Goal: Task Accomplishment & Management: Manage account settings

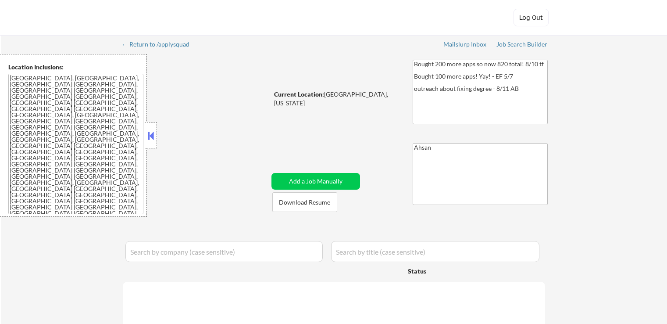
select select ""pending""
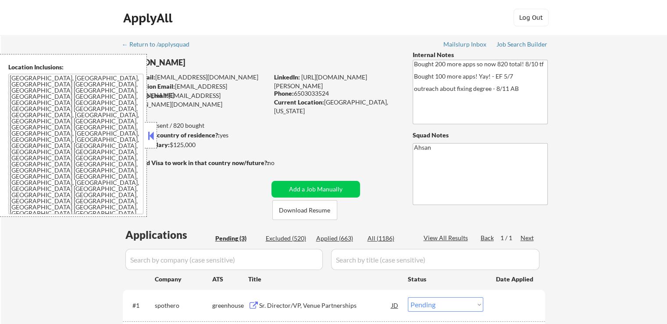
click at [156, 132] on div at bounding box center [151, 135] width 12 height 26
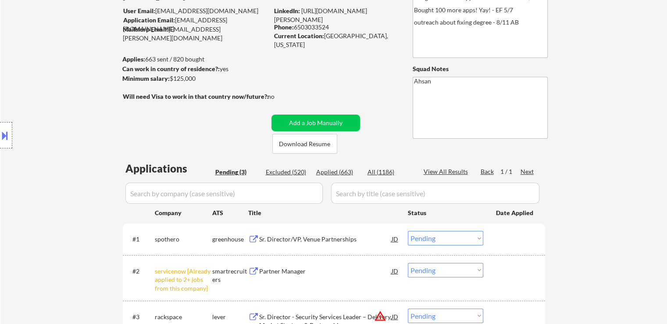
scroll to position [88, 0]
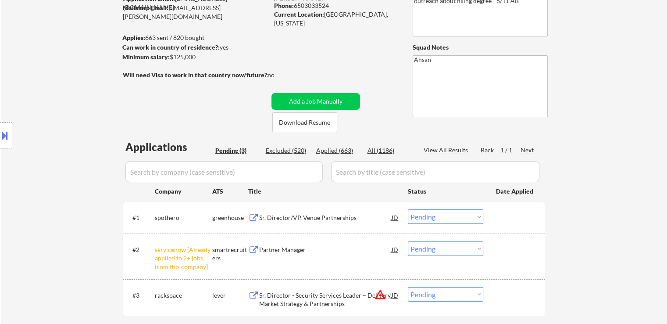
click at [237, 142] on div "Applications Pending (3) Excluded (520) Applied (663) All (1186) View All Resul…" at bounding box center [334, 238] width 422 height 198
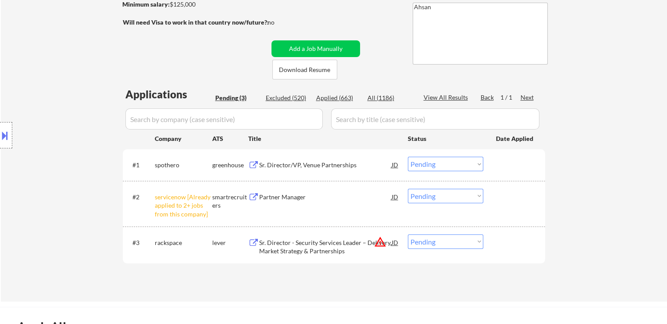
scroll to position [175, 0]
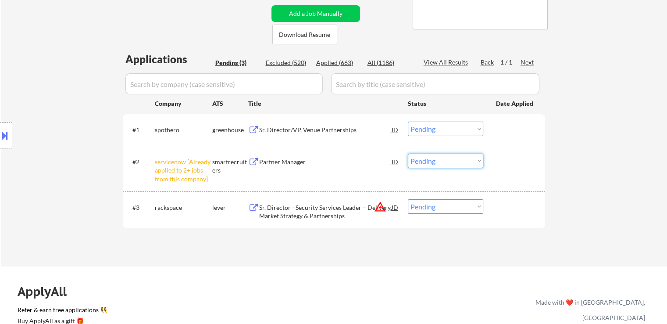
click at [445, 159] on select "Choose an option... Pending Applied Excluded (Questions) Excluded (Expired) Exc…" at bounding box center [445, 160] width 75 height 14
click at [408, 153] on select "Choose an option... Pending Applied Excluded (Questions) Excluded (Expired) Exc…" at bounding box center [445, 160] width 75 height 14
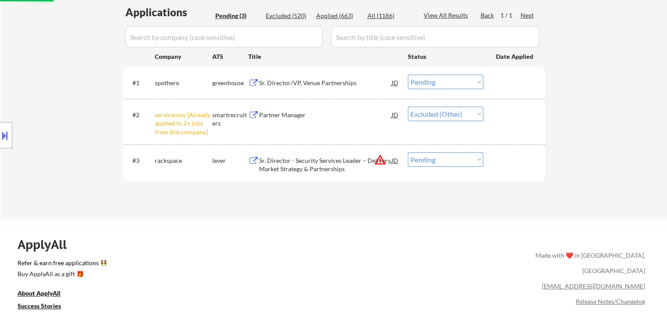
scroll to position [263, 0]
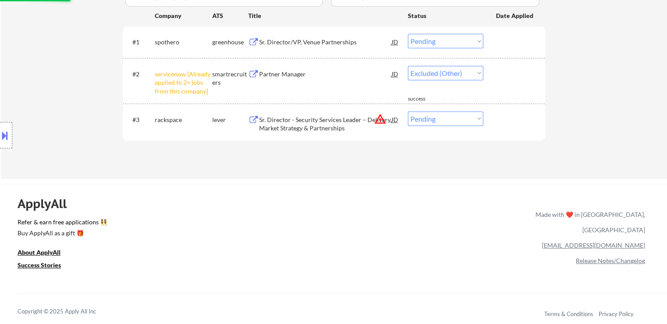
select select ""pending""
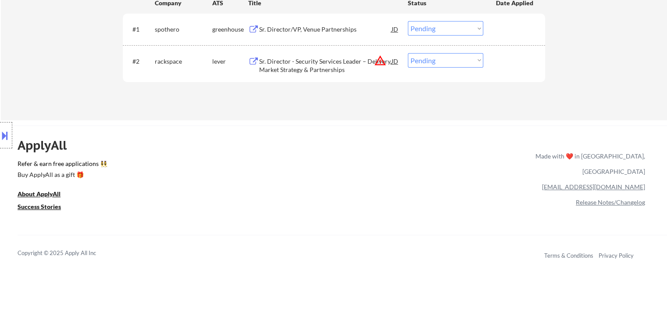
scroll to position [219, 0]
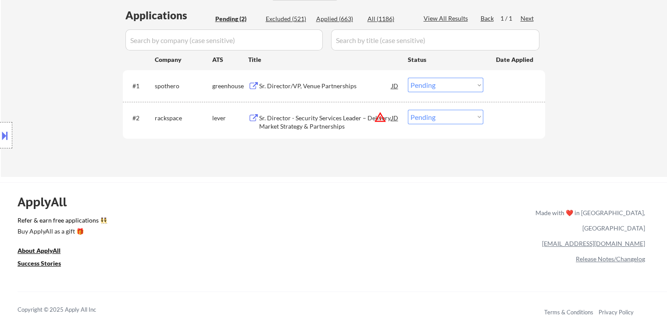
drag, startPoint x: 547, startPoint y: 199, endPoint x: 646, endPoint y: 257, distance: 115.0
click at [646, 257] on div "ApplyAll Refer & earn free applications 👯‍♀️ Buy ApplyAll as a gift 🎁 About App…" at bounding box center [333, 257] width 667 height 139
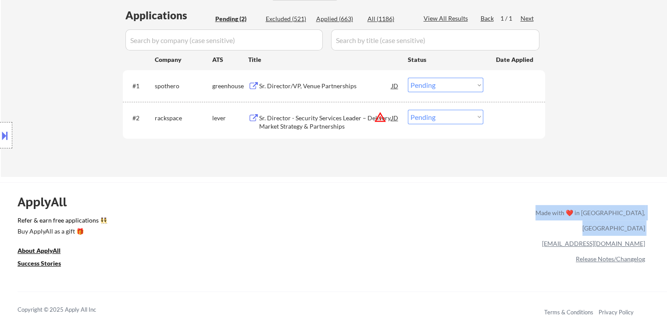
drag, startPoint x: 609, startPoint y: 242, endPoint x: 536, endPoint y: 224, distance: 75.1
click at [536, 224] on div "ApplyAll Refer & earn free applications 👯‍♀️ Buy ApplyAll as a gift 🎁 About App…" at bounding box center [333, 257] width 667 height 139
click at [535, 235] on div "[EMAIL_ADDRESS][DOMAIN_NAME]" at bounding box center [588, 242] width 113 height 15
drag, startPoint x: 538, startPoint y: 209, endPoint x: 633, endPoint y: 261, distance: 107.9
click at [633, 261] on div "Made with ❤️ in [GEOGRAPHIC_DATA], [GEOGRAPHIC_DATA] [EMAIL_ADDRESS][DOMAIN_NAM…" at bounding box center [588, 231] width 113 height 63
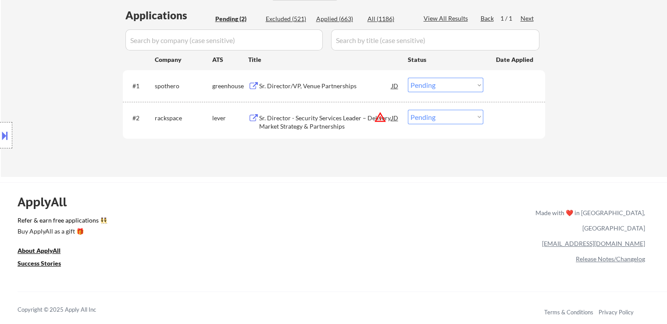
click at [641, 264] on div "ApplyAll Refer & earn free applications 👯‍♀️ Buy ApplyAll as a gift 🎁 About App…" at bounding box center [333, 257] width 667 height 139
drag, startPoint x: 650, startPoint y: 243, endPoint x: 541, endPoint y: 209, distance: 114.3
click at [541, 209] on div "ApplyAll Refer & earn free applications 👯‍♀️ Buy ApplyAll as a gift 🎁 About App…" at bounding box center [333, 257] width 667 height 139
click at [532, 235] on div "[EMAIL_ADDRESS][DOMAIN_NAME]" at bounding box center [588, 242] width 113 height 15
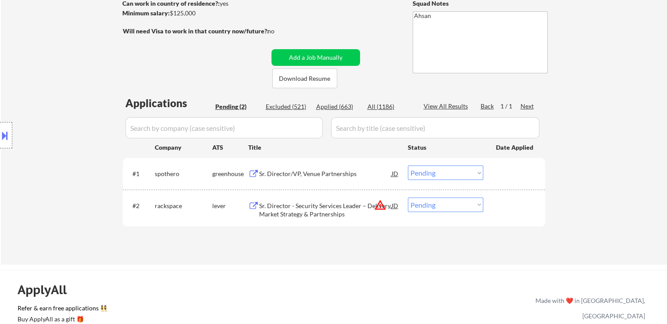
scroll to position [88, 0]
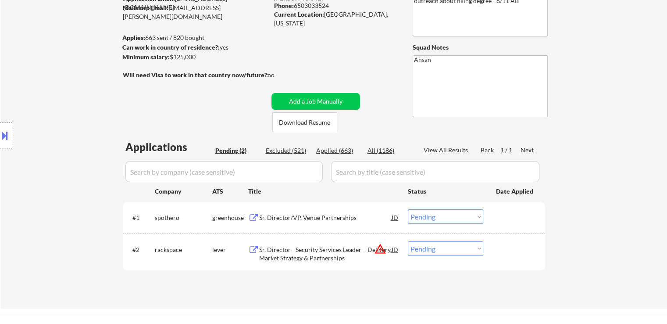
drag, startPoint x: 489, startPoint y: 188, endPoint x: 542, endPoint y: 190, distance: 53.1
click at [534, 189] on div "Company ATS Title Status Date Applied" at bounding box center [333, 191] width 402 height 16
click at [553, 190] on div "← Return to /applysquad Mailslurp Inbox Job Search Builder [PERSON_NAME] User E…" at bounding box center [334, 127] width 666 height 361
drag, startPoint x: 541, startPoint y: 190, endPoint x: 489, endPoint y: 190, distance: 52.6
click at [489, 190] on div "Applications Pending (2) Excluded (521) Applied (663) All (1186) View All Resul…" at bounding box center [334, 215] width 422 height 152
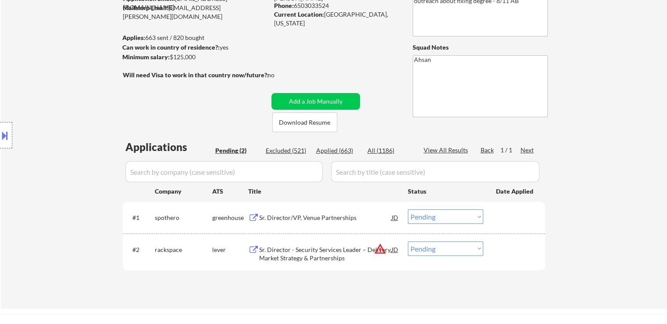
click at [553, 184] on div "← Return to /applysquad Mailslurp Inbox Job Search Builder [PERSON_NAME] User E…" at bounding box center [334, 127] width 666 height 361
click at [567, 158] on div "← Return to /applysquad Mailslurp Inbox Job Search Builder [PERSON_NAME] User E…" at bounding box center [334, 127] width 666 height 361
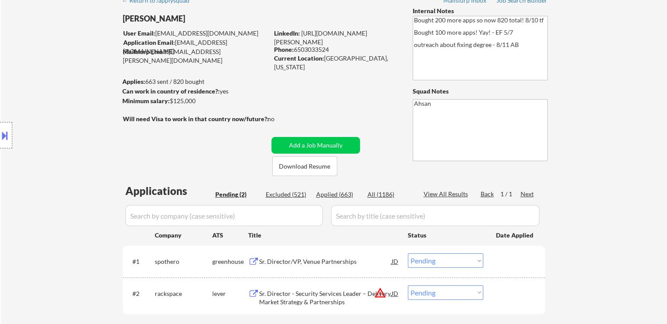
scroll to position [44, 0]
click at [365, 98] on div "← Return to /applysquad Mailslurp Inbox Job Search Builder [PERSON_NAME] User E…" at bounding box center [334, 168] width 438 height 354
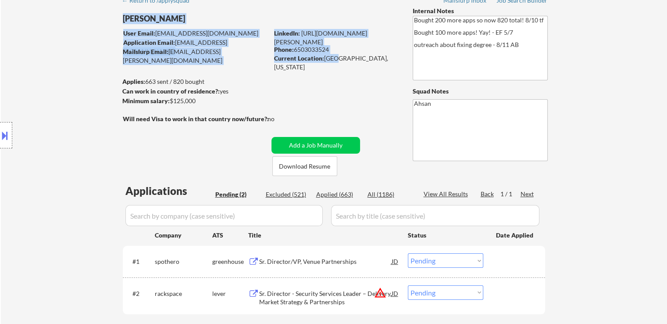
drag, startPoint x: 381, startPoint y: 64, endPoint x: 335, endPoint y: 63, distance: 45.2
click at [335, 63] on div "← Return to /applysquad Mailslurp Inbox Job Search Builder [PERSON_NAME] User E…" at bounding box center [334, 168] width 438 height 354
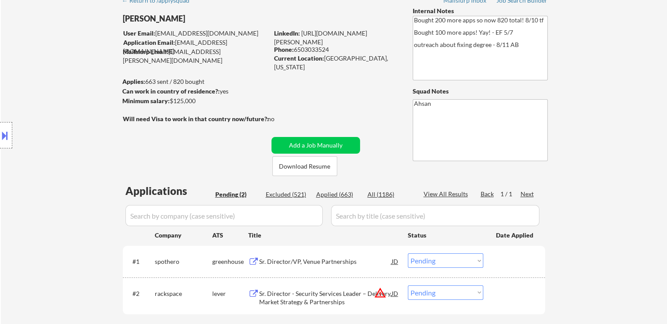
click at [342, 89] on div "← Return to /applysquad Mailslurp Inbox Job Search Builder [PERSON_NAME] User E…" at bounding box center [334, 168] width 438 height 354
drag, startPoint x: 346, startPoint y: 58, endPoint x: 373, endPoint y: 63, distance: 28.0
click at [372, 62] on div "Current Location: [GEOGRAPHIC_DATA], [US_STATE]" at bounding box center [336, 62] width 124 height 17
click at [376, 71] on div "← Return to /applysquad Mailslurp Inbox Job Search Builder [PERSON_NAME] User E…" at bounding box center [334, 168] width 438 height 354
drag, startPoint x: 377, startPoint y: 59, endPoint x: 336, endPoint y: 58, distance: 40.8
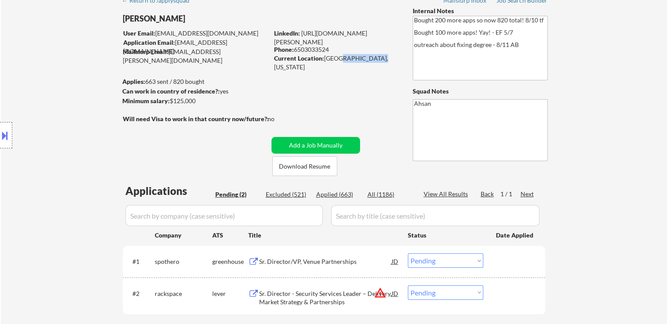
click at [336, 58] on div "Current Location: [GEOGRAPHIC_DATA], [US_STATE]" at bounding box center [336, 62] width 124 height 17
click at [335, 68] on div "← Return to /applysquad Mailslurp Inbox Job Search Builder [PERSON_NAME] User E…" at bounding box center [334, 168] width 438 height 354
click at [332, 40] on div "LinkedIn: [URL][DOMAIN_NAME][PERSON_NAME]" at bounding box center [336, 37] width 125 height 17
drag, startPoint x: 335, startPoint y: 43, endPoint x: 313, endPoint y: 48, distance: 22.8
click at [313, 48] on div "LinkedIn: [URL][DOMAIN_NAME][PERSON_NAME] Phone: [PHONE_NUMBER] Current Locatio…" at bounding box center [336, 46] width 125 height 34
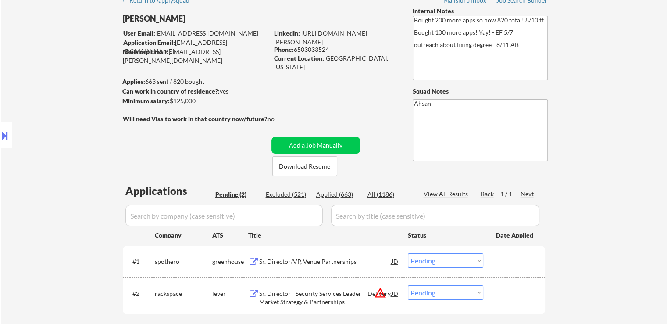
click at [319, 59] on strong "Current Location:" at bounding box center [299, 57] width 50 height 7
drag, startPoint x: 316, startPoint y: 50, endPoint x: 333, endPoint y: 50, distance: 16.7
click at [333, 50] on div "Phone: [PHONE_NUMBER]" at bounding box center [336, 49] width 124 height 9
click at [344, 68] on div "← Return to /applysquad Mailslurp Inbox Job Search Builder [PERSON_NAME] User E…" at bounding box center [334, 168] width 438 height 354
drag, startPoint x: 309, startPoint y: 50, endPoint x: 332, endPoint y: 55, distance: 23.7
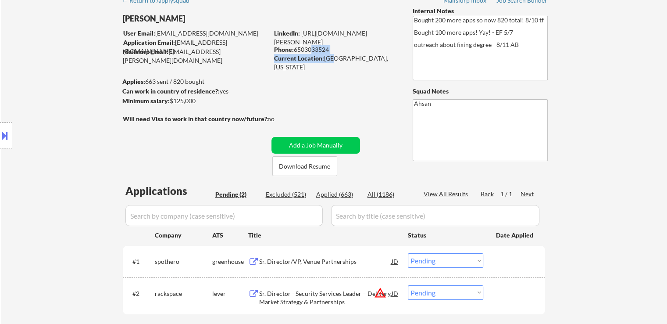
click at [332, 55] on div "LinkedIn: [URL][DOMAIN_NAME][PERSON_NAME] Phone: [PHONE_NUMBER] Current Locatio…" at bounding box center [336, 46] width 125 height 34
click at [335, 71] on div "← Return to /applysquad Mailslurp Inbox Job Search Builder [PERSON_NAME] User E…" at bounding box center [334, 168] width 438 height 354
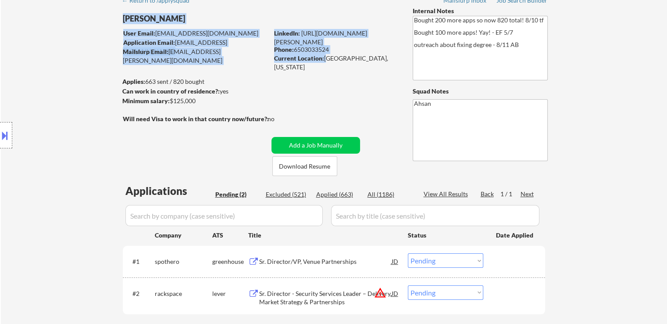
drag, startPoint x: 357, startPoint y: 62, endPoint x: 378, endPoint y: 64, distance: 21.2
click at [378, 64] on div "← Return to /applysquad Mailslurp Inbox Job Search Builder [PERSON_NAME] User E…" at bounding box center [334, 168] width 438 height 354
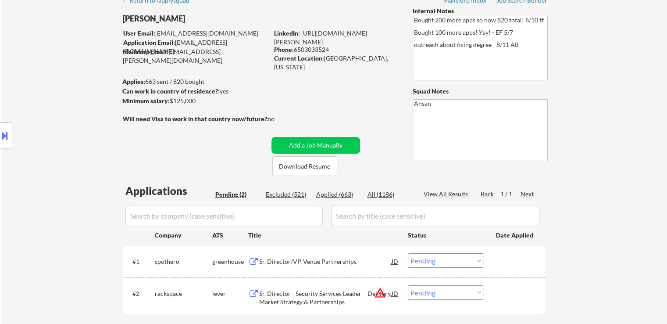
click at [374, 81] on div "← Return to /applysquad Mailslurp Inbox Job Search Builder [PERSON_NAME] User E…" at bounding box center [334, 168] width 438 height 354
drag, startPoint x: 375, startPoint y: 58, endPoint x: 343, endPoint y: 58, distance: 32.0
click at [344, 58] on div "Current Location: [GEOGRAPHIC_DATA], [US_STATE]" at bounding box center [336, 62] width 124 height 17
click at [340, 74] on div "← Return to /applysquad Mailslurp Inbox Job Search Builder [PERSON_NAME] User E…" at bounding box center [334, 168] width 438 height 354
click at [240, 86] on div "Applies: 663 sent / 820 bought" at bounding box center [195, 81] width 146 height 9
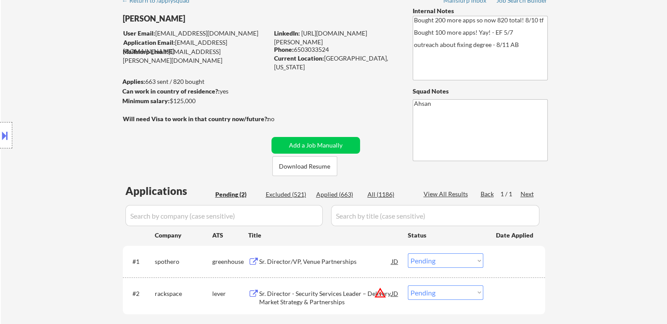
click at [294, 104] on div "← Return to /applysquad Mailslurp Inbox Job Search Builder [PERSON_NAME] User E…" at bounding box center [334, 168] width 438 height 354
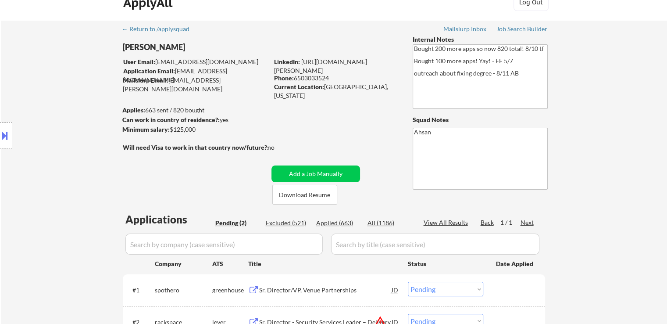
scroll to position [0, 0]
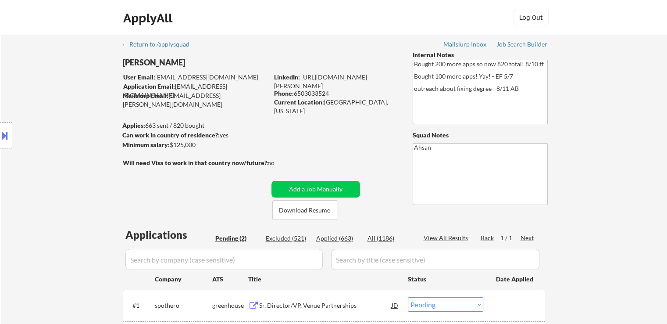
click at [314, 56] on div "← Return to /applysquad Mailslurp Inbox Job Search Builder [PERSON_NAME] User E…" at bounding box center [334, 212] width 438 height 354
click at [218, 53] on div "← Return to /applysquad Mailslurp Inbox Job Search Builder [PERSON_NAME] User E…" at bounding box center [334, 212] width 438 height 354
drag, startPoint x: 253, startPoint y: 99, endPoint x: 240, endPoint y: 100, distance: 13.6
click at [243, 99] on div "Mailslurp Email: [EMAIL_ADDRESS][PERSON_NAME][DOMAIN_NAME]" at bounding box center [196, 99] width 146 height 17
click at [240, 102] on div "← Return to /applysquad Mailslurp Inbox Job Search Builder [PERSON_NAME] User E…" at bounding box center [334, 212] width 438 height 354
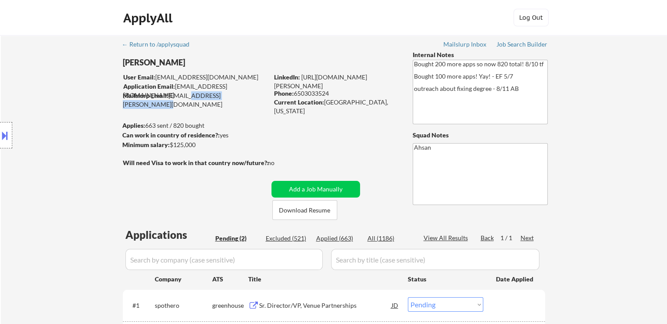
drag, startPoint x: 183, startPoint y: 97, endPoint x: 247, endPoint y: 97, distance: 64.0
click at [247, 97] on div "Mailslurp Email: [EMAIL_ADDRESS][PERSON_NAME][DOMAIN_NAME]" at bounding box center [196, 99] width 146 height 17
click at [258, 113] on div "← Return to /applysquad Mailslurp Inbox Job Search Builder [PERSON_NAME] User E…" at bounding box center [334, 212] width 438 height 354
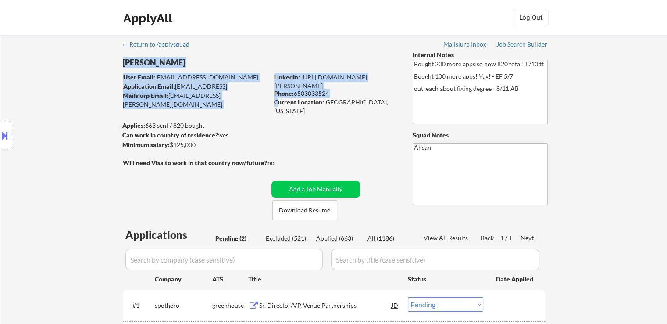
drag, startPoint x: 278, startPoint y: 104, endPoint x: 335, endPoint y: 111, distance: 57.4
click at [335, 108] on div "← Return to /applysquad Mailslurp Inbox Job Search Builder [PERSON_NAME] User E…" at bounding box center [334, 212] width 438 height 354
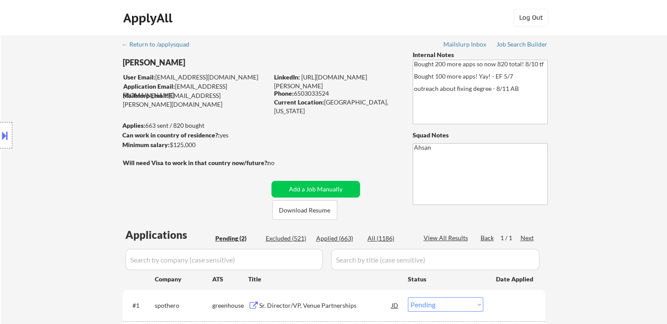
click at [336, 117] on div "← Return to /applysquad Mailslurp Inbox Job Search Builder [PERSON_NAME] User E…" at bounding box center [334, 212] width 438 height 354
drag, startPoint x: 347, startPoint y: 102, endPoint x: 378, endPoint y: 103, distance: 31.2
click at [378, 103] on div "Current Location: [GEOGRAPHIC_DATA], [US_STATE]" at bounding box center [336, 106] width 124 height 17
click at [376, 111] on div "← Return to /applysquad Mailslurp Inbox Job Search Builder [PERSON_NAME] User E…" at bounding box center [334, 212] width 438 height 354
drag, startPoint x: 350, startPoint y: 104, endPoint x: 374, endPoint y: 104, distance: 23.7
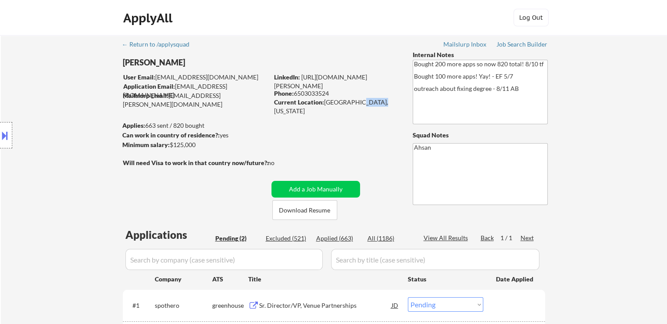
click at [374, 104] on div "Current Location: [GEOGRAPHIC_DATA], [US_STATE]" at bounding box center [336, 106] width 124 height 17
click at [375, 108] on div "← Return to /applysquad Mailslurp Inbox Job Search Builder [PERSON_NAME] User E…" at bounding box center [334, 212] width 438 height 354
drag, startPoint x: 352, startPoint y: 103, endPoint x: 368, endPoint y: 103, distance: 16.2
click at [368, 103] on div "Current Location: [GEOGRAPHIC_DATA], [US_STATE]" at bounding box center [336, 106] width 124 height 17
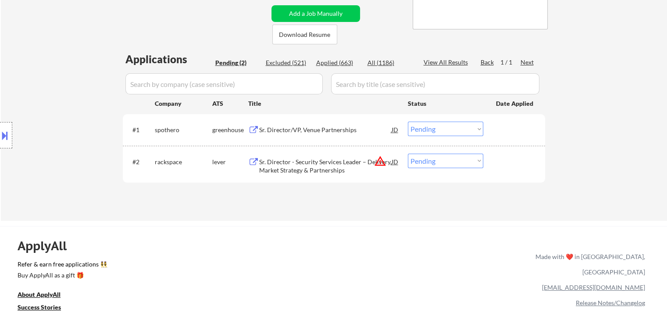
click at [327, 133] on div "Sr. Director/VP, Venue Partnerships" at bounding box center [325, 129] width 132 height 16
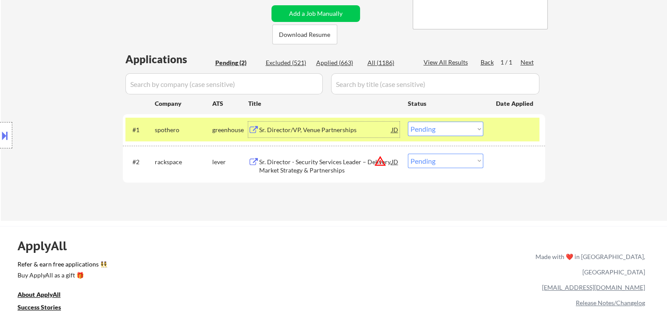
click at [81, 72] on div "Location Inclusions: [GEOGRAPHIC_DATA], [GEOGRAPHIC_DATA] [GEOGRAPHIC_DATA], [G…" at bounding box center [78, 135] width 157 height 163
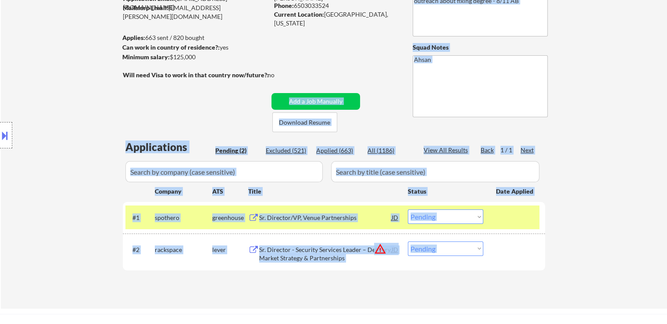
drag, startPoint x: 278, startPoint y: 73, endPoint x: 136, endPoint y: 77, distance: 142.1
click at [136, 77] on body "← Return to /applysquad Mailslurp Inbox Job Search Builder [PERSON_NAME] User E…" at bounding box center [333, 74] width 667 height 324
click at [130, 92] on div "Location Inclusions: [GEOGRAPHIC_DATA], [GEOGRAPHIC_DATA] [GEOGRAPHIC_DATA], [G…" at bounding box center [78, 135] width 157 height 163
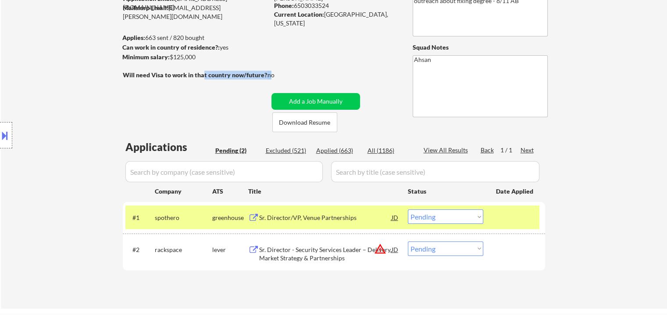
drag, startPoint x: 271, startPoint y: 76, endPoint x: 202, endPoint y: 73, distance: 68.5
click at [202, 73] on div "Will need Visa to work in that country now/future?: no" at bounding box center [208, 75] width 170 height 9
click at [204, 98] on div "← Return to /applysquad Mailslurp Inbox Job Search Builder [PERSON_NAME] User E…" at bounding box center [334, 124] width 438 height 354
click at [209, 75] on strong "Will need Visa to work in that country now/future?:" at bounding box center [196, 74] width 146 height 7
click at [203, 70] on div "← Return to /applysquad Mailslurp Inbox Job Search Builder [PERSON_NAME] User E…" at bounding box center [334, 124] width 438 height 354
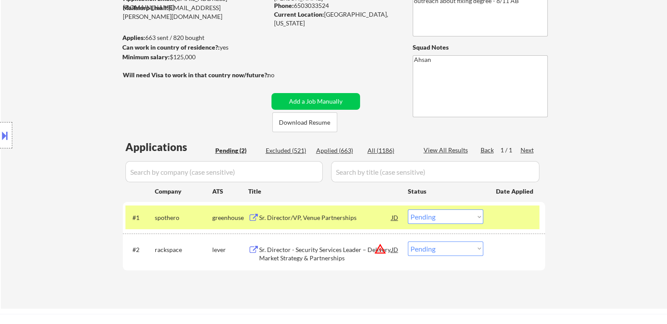
drag, startPoint x: 239, startPoint y: 63, endPoint x: 275, endPoint y: 60, distance: 36.1
click at [263, 60] on div "← Return to /applysquad Mailslurp Inbox Job Search Builder [PERSON_NAME] User E…" at bounding box center [334, 124] width 438 height 354
drag, startPoint x: 330, startPoint y: 57, endPoint x: 312, endPoint y: 69, distance: 21.4
click at [330, 56] on div "← Return to /applysquad Mailslurp Inbox Job Search Builder [PERSON_NAME] User E…" at bounding box center [334, 124] width 438 height 354
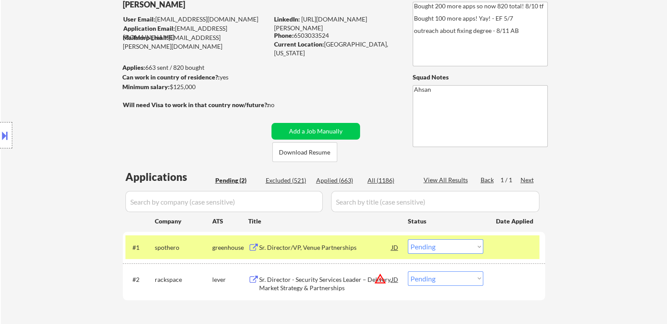
scroll to position [44, 0]
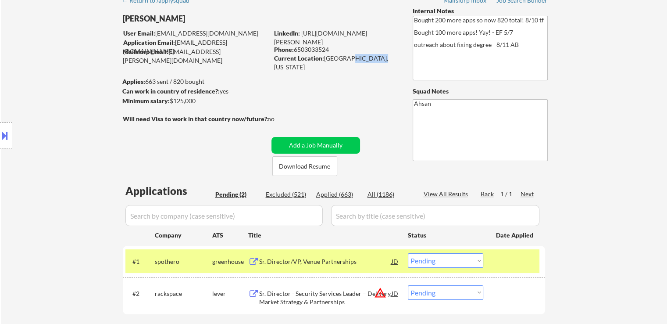
drag, startPoint x: 346, startPoint y: 60, endPoint x: 381, endPoint y: 57, distance: 35.3
click at [381, 57] on div "Current Location: [GEOGRAPHIC_DATA], [US_STATE]" at bounding box center [336, 62] width 124 height 17
drag, startPoint x: 365, startPoint y: 78, endPoint x: 344, endPoint y: 78, distance: 21.5
click at [365, 78] on div "← Return to /applysquad Mailslurp Inbox Job Search Builder [PERSON_NAME] User E…" at bounding box center [334, 168] width 438 height 354
click at [351, 53] on div "LinkedIn: [URL][DOMAIN_NAME][PERSON_NAME] Phone: [PHONE_NUMBER] Current Locatio…" at bounding box center [336, 46] width 125 height 34
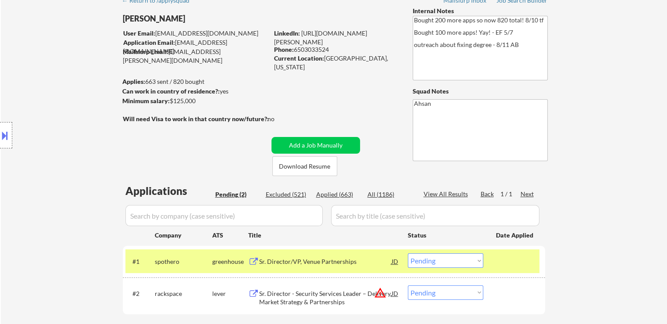
click at [347, 70] on div "← Return to /applysquad Mailslurp Inbox Job Search Builder [PERSON_NAME] User E…" at bounding box center [334, 168] width 438 height 354
drag, startPoint x: 324, startPoint y: 57, endPoint x: 356, endPoint y: 57, distance: 31.1
click at [356, 57] on div "Current Location: [GEOGRAPHIC_DATA], [US_STATE]" at bounding box center [336, 62] width 124 height 17
click at [363, 78] on div "← Return to /applysquad Mailslurp Inbox Job Search Builder [PERSON_NAME] User E…" at bounding box center [334, 168] width 438 height 354
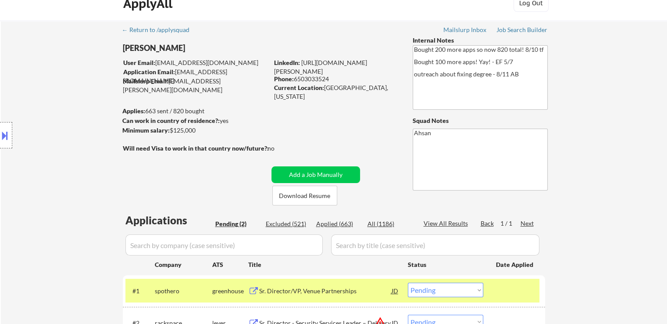
scroll to position [0, 0]
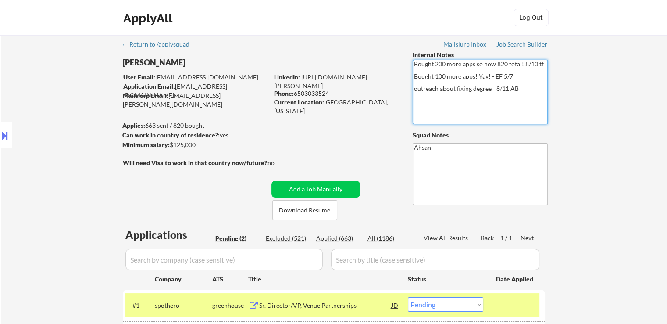
drag, startPoint x: 532, startPoint y: 94, endPoint x: 408, endPoint y: 62, distance: 128.3
click at [408, 62] on div "← Return to /applysquad Mailslurp Inbox Job Search Builder [PERSON_NAME] User E…" at bounding box center [334, 212] width 438 height 354
click at [395, 117] on div "← Return to /applysquad Mailslurp Inbox Job Search Builder [PERSON_NAME] User E…" at bounding box center [334, 212] width 438 height 354
click at [375, 104] on div "Current Location: [GEOGRAPHIC_DATA], [US_STATE]" at bounding box center [336, 106] width 124 height 17
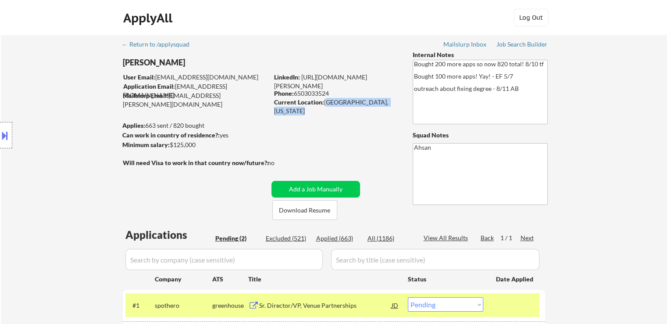
drag, startPoint x: 375, startPoint y: 104, endPoint x: 339, endPoint y: 103, distance: 36.9
click at [339, 103] on div "Current Location: [GEOGRAPHIC_DATA], [US_STATE]" at bounding box center [336, 106] width 124 height 17
click at [335, 111] on div "← Return to /applysquad Mailslurp Inbox Job Search Builder [PERSON_NAME] User E…" at bounding box center [334, 212] width 438 height 354
click at [579, 64] on div "← Return to /applysquad Mailslurp Inbox Job Search Builder [PERSON_NAME] User E…" at bounding box center [334, 215] width 666 height 361
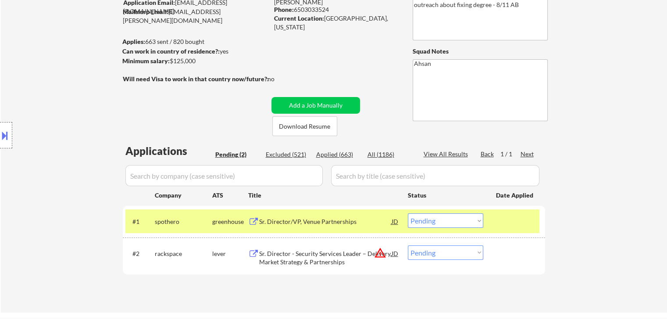
scroll to position [44, 0]
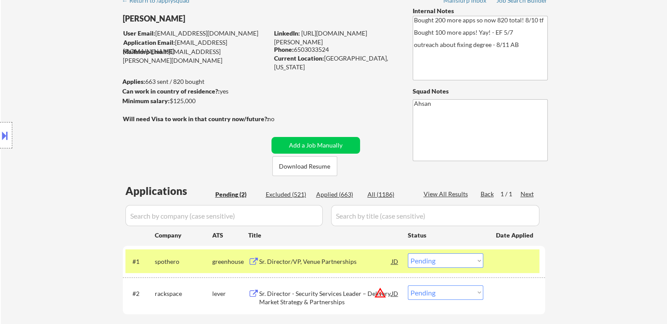
drag, startPoint x: 169, startPoint y: 103, endPoint x: 217, endPoint y: 103, distance: 48.2
click at [217, 103] on div "Minimum salary: $125,000" at bounding box center [195, 100] width 146 height 9
click at [221, 106] on div "← Return to /applysquad Mailslurp Inbox Job Search Builder [PERSON_NAME] User E…" at bounding box center [334, 168] width 438 height 354
drag, startPoint x: 249, startPoint y: 118, endPoint x: 157, endPoint y: 118, distance: 91.6
click at [157, 118] on div "Will need Visa to work in that country now/future?: no" at bounding box center [208, 118] width 170 height 9
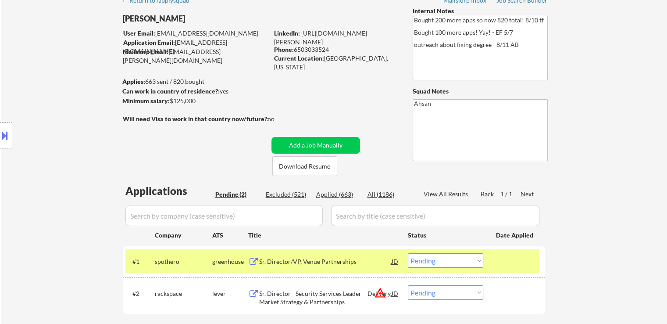
click at [154, 127] on div "Location Inclusions: [GEOGRAPHIC_DATA], [GEOGRAPHIC_DATA] [GEOGRAPHIC_DATA], [G…" at bounding box center [78, 135] width 157 height 163
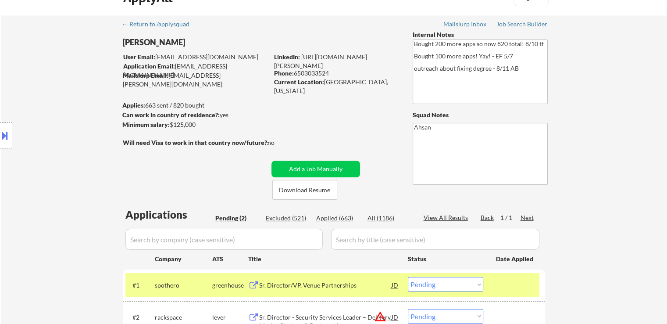
scroll to position [0, 0]
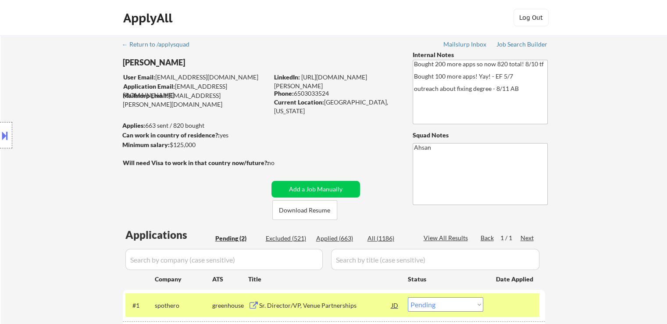
click at [374, 93] on div "LinkedIn: [URL][DOMAIN_NAME][PERSON_NAME] Phone: [PHONE_NUMBER] Current Locatio…" at bounding box center [336, 90] width 125 height 34
click at [375, 106] on div "Current Location: [GEOGRAPHIC_DATA], [US_STATE]" at bounding box center [336, 106] width 124 height 17
drag, startPoint x: 371, startPoint y: 100, endPoint x: 321, endPoint y: 101, distance: 50.4
click at [321, 101] on div "Current Location: [GEOGRAPHIC_DATA], [US_STATE]" at bounding box center [336, 106] width 124 height 17
click at [318, 114] on div "← Return to /applysquad Mailslurp Inbox Job Search Builder [PERSON_NAME] User E…" at bounding box center [334, 212] width 438 height 354
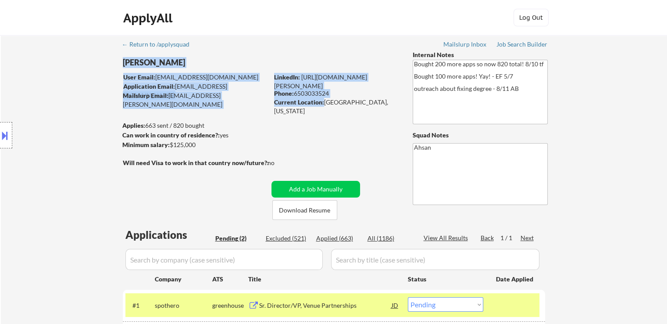
drag, startPoint x: 323, startPoint y: 103, endPoint x: 402, endPoint y: 99, distance: 79.0
click at [402, 99] on div "← Return to /applysquad Mailslurp Inbox Job Search Builder [PERSON_NAME] User E…" at bounding box center [334, 212] width 438 height 354
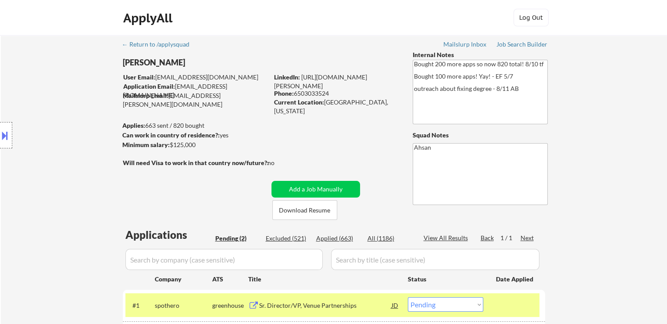
click at [374, 114] on div "← Return to /applysquad Mailslurp Inbox Job Search Builder [PERSON_NAME] User E…" at bounding box center [334, 212] width 438 height 354
drag, startPoint x: 372, startPoint y: 100, endPoint x: 323, endPoint y: 101, distance: 49.1
click at [323, 101] on div "Current Location: [GEOGRAPHIC_DATA], [US_STATE]" at bounding box center [336, 106] width 124 height 17
click at [324, 121] on div "← Return to /applysquad Mailslurp Inbox Job Search Builder [PERSON_NAME] User E…" at bounding box center [334, 212] width 438 height 354
drag, startPoint x: 247, startPoint y: 95, endPoint x: 169, endPoint y: 100, distance: 78.6
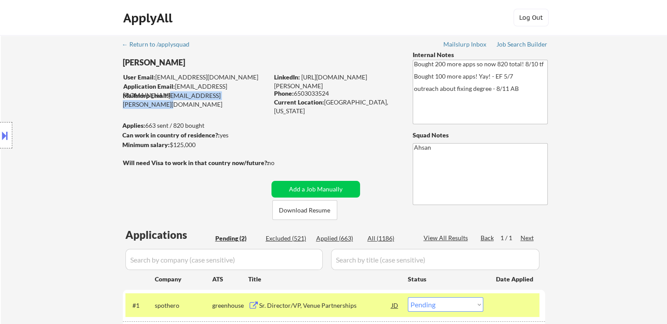
click at [169, 100] on div "Mailslurp Email: [EMAIL_ADDRESS][PERSON_NAME][DOMAIN_NAME]" at bounding box center [196, 95] width 146 height 9
click at [249, 131] on div "Can work in country of residence?: yes" at bounding box center [193, 135] width 143 height 9
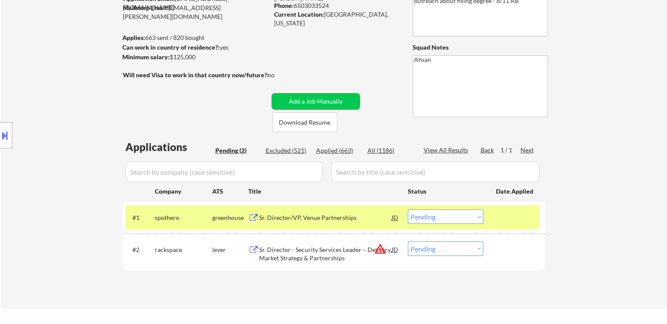
click at [223, 127] on div "← Return to /applysquad Mailslurp Inbox Job Search Builder [PERSON_NAME] User E…" at bounding box center [334, 124] width 438 height 354
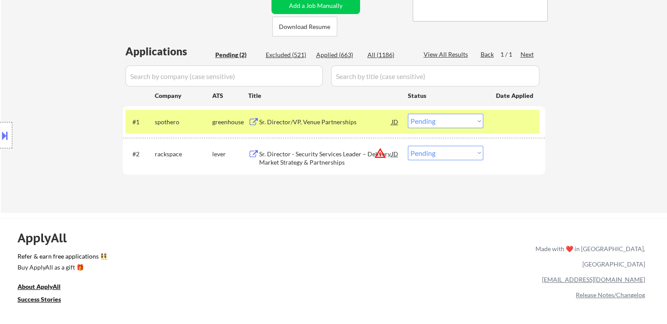
scroll to position [219, 0]
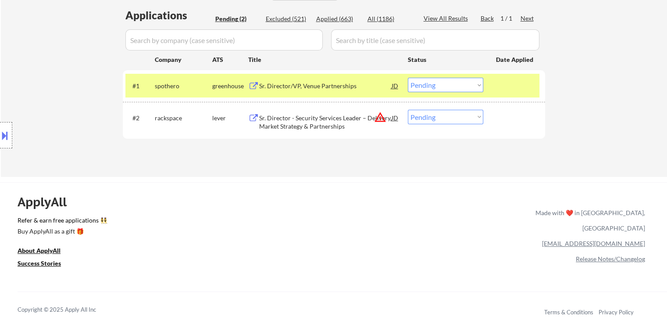
click at [286, 88] on div "Sr. Director/VP, Venue Partnerships" at bounding box center [325, 86] width 132 height 9
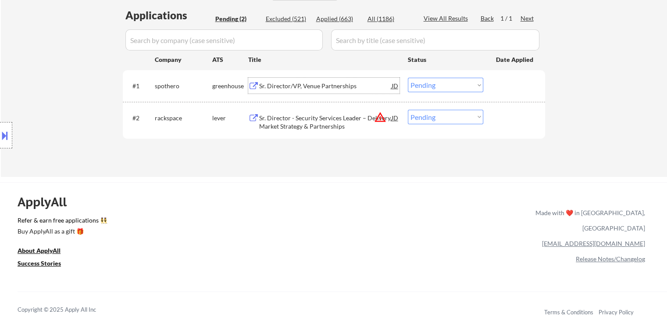
click at [63, 78] on div "Location Inclusions: [GEOGRAPHIC_DATA], [GEOGRAPHIC_DATA] [GEOGRAPHIC_DATA], [G…" at bounding box center [78, 135] width 157 height 163
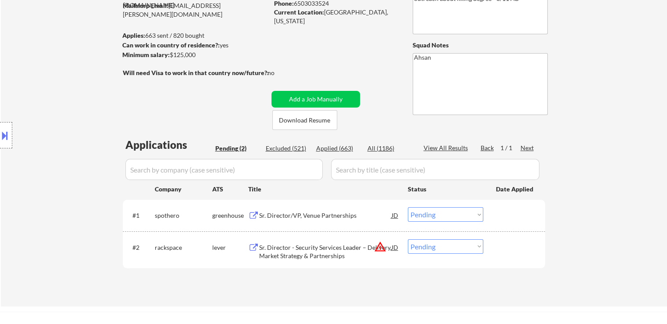
scroll to position [88, 0]
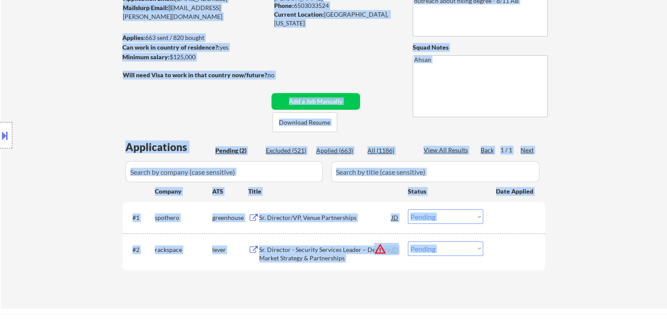
drag, startPoint x: 570, startPoint y: 153, endPoint x: 153, endPoint y: 144, distance: 417.6
click at [153, 144] on body "← Return to /applysquad Mailslurp Inbox Job Search Builder [PERSON_NAME] User E…" at bounding box center [333, 74] width 667 height 324
click at [79, 129] on div "Location Inclusions: [GEOGRAPHIC_DATA], [GEOGRAPHIC_DATA] [GEOGRAPHIC_DATA], [G…" at bounding box center [78, 135] width 157 height 163
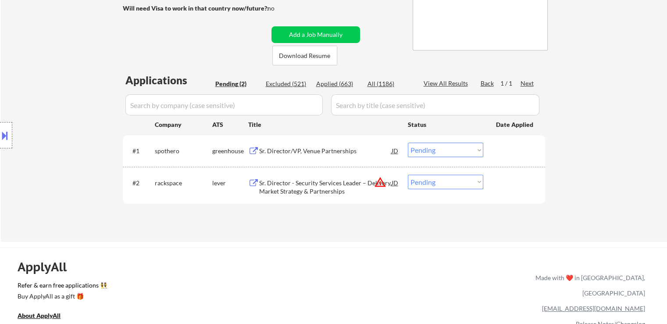
scroll to position [175, 0]
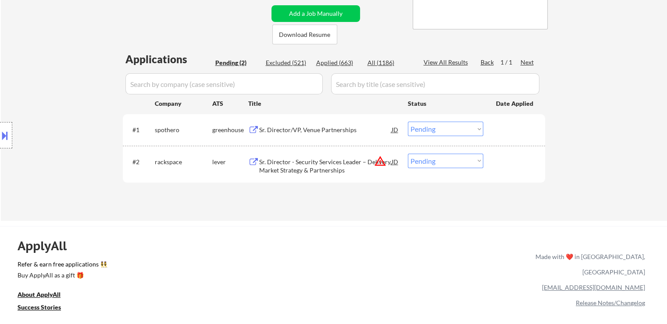
click at [298, 223] on div "← Return to /applysquad Mailslurp Inbox Job Search Builder [PERSON_NAME] User E…" at bounding box center [333, 247] width 667 height 845
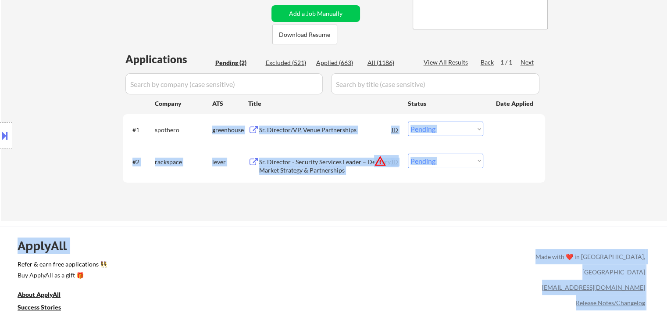
drag, startPoint x: 152, startPoint y: 131, endPoint x: 193, endPoint y: 128, distance: 41.3
click at [258, 225] on div "← Return to /applysquad Mailslurp Inbox Job Search Builder [PERSON_NAME] User E…" at bounding box center [333, 247] width 667 height 845
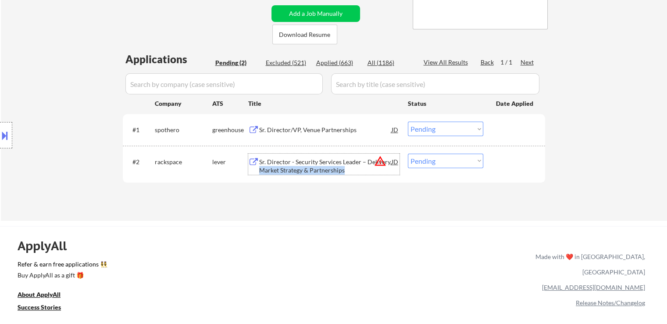
drag, startPoint x: 349, startPoint y: 172, endPoint x: 259, endPoint y: 171, distance: 90.4
click at [259, 171] on div "Sr. Director - Security Services Leader – Delivery, Market Strategy & Partnersh…" at bounding box center [325, 165] width 132 height 17
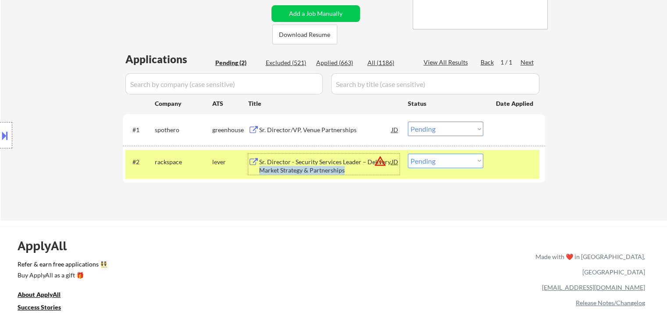
click at [67, 90] on div "Location Inclusions: [GEOGRAPHIC_DATA], [GEOGRAPHIC_DATA] [GEOGRAPHIC_DATA], [G…" at bounding box center [78, 135] width 157 height 163
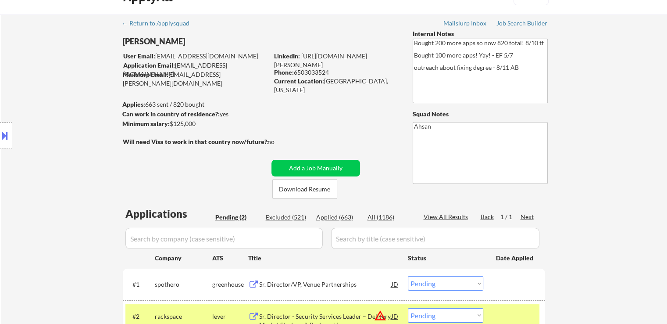
scroll to position [0, 0]
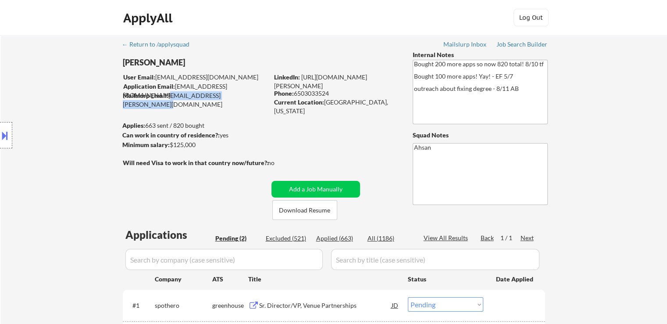
drag, startPoint x: 242, startPoint y: 98, endPoint x: 170, endPoint y: 100, distance: 72.4
click at [170, 100] on div "Mailslurp Email: [EMAIL_ADDRESS][PERSON_NAME][DOMAIN_NAME]" at bounding box center [196, 99] width 146 height 17
click at [186, 117] on div "← Return to /applysquad Mailslurp Inbox Job Search Builder [PERSON_NAME] User E…" at bounding box center [334, 212] width 438 height 354
drag, startPoint x: 188, startPoint y: 125, endPoint x: 153, endPoint y: 125, distance: 34.6
click at [153, 125] on body "← Return to /applysquad Mailslurp Inbox Job Search Builder [PERSON_NAME] User E…" at bounding box center [333, 162] width 667 height 324
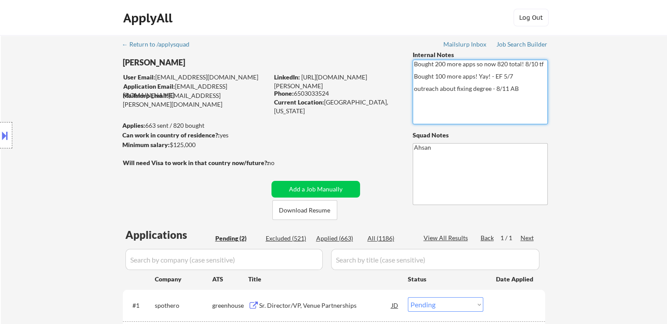
drag, startPoint x: 416, startPoint y: 114, endPoint x: 403, endPoint y: 114, distance: 12.3
click at [416, 113] on textarea "Bought 200 more apps so now 820 total! 8/10 tf Bought 100 more apps! Yay! - EF …" at bounding box center [480, 92] width 135 height 64
click at [379, 119] on div "← Return to /applysquad Mailslurp Inbox Job Search Builder [PERSON_NAME] User E…" at bounding box center [334, 212] width 438 height 354
drag, startPoint x: 448, startPoint y: 133, endPoint x: 423, endPoint y: 133, distance: 25.0
click at [423, 133] on div "Squad Notes" at bounding box center [480, 135] width 135 height 9
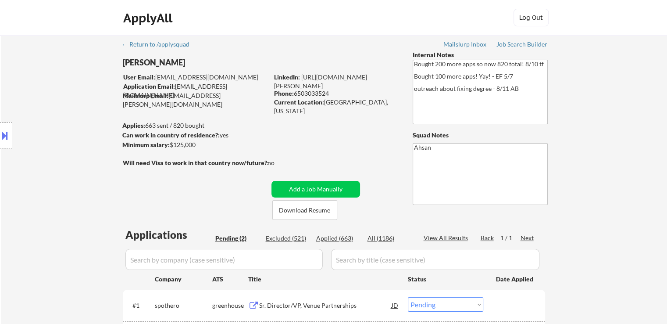
click at [392, 136] on div "← Return to /applysquad Mailslurp Inbox Job Search Builder [PERSON_NAME] User E…" at bounding box center [334, 212] width 438 height 354
click at [4, 133] on button at bounding box center [5, 135] width 10 height 14
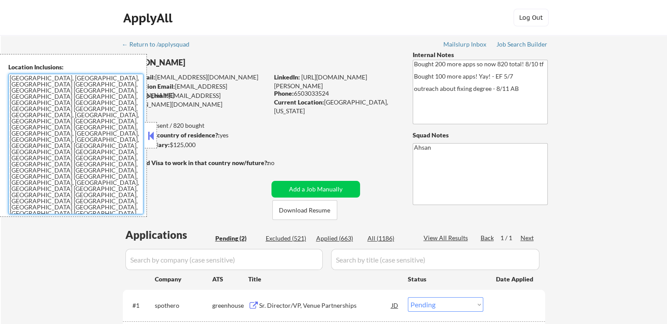
drag, startPoint x: 69, startPoint y: 140, endPoint x: 0, endPoint y: 64, distance: 102.7
click at [0, 64] on div "Location Inclusions: [GEOGRAPHIC_DATA], [GEOGRAPHIC_DATA] [GEOGRAPHIC_DATA], [G…" at bounding box center [73, 135] width 147 height 163
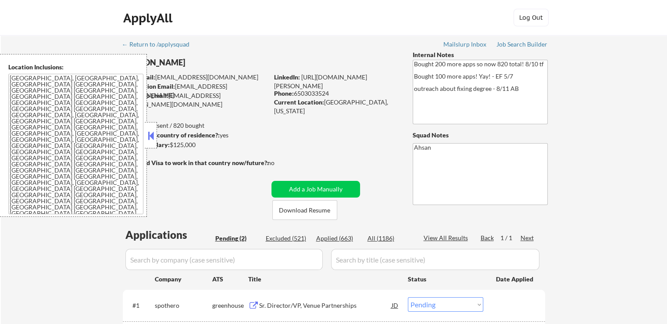
click at [153, 136] on button at bounding box center [151, 135] width 10 height 13
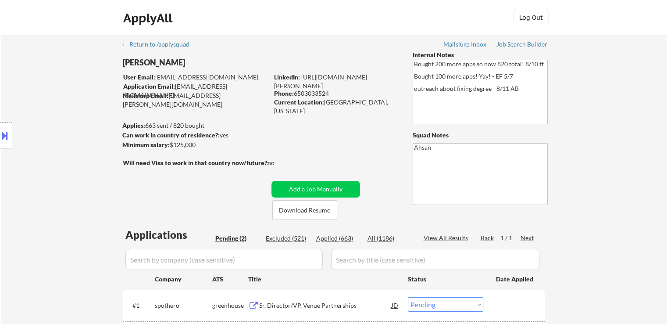
drag, startPoint x: 207, startPoint y: 144, endPoint x: 137, endPoint y: 136, distance: 70.2
click at [137, 136] on body "← Return to /applysquad Mailslurp Inbox Job Search Builder [PERSON_NAME] User E…" at bounding box center [333, 162] width 667 height 324
drag, startPoint x: 286, startPoint y: 123, endPoint x: 327, endPoint y: 136, distance: 42.6
click at [286, 123] on div "← Return to /applysquad Mailslurp Inbox Job Search Builder [PERSON_NAME] User E…" at bounding box center [334, 212] width 438 height 354
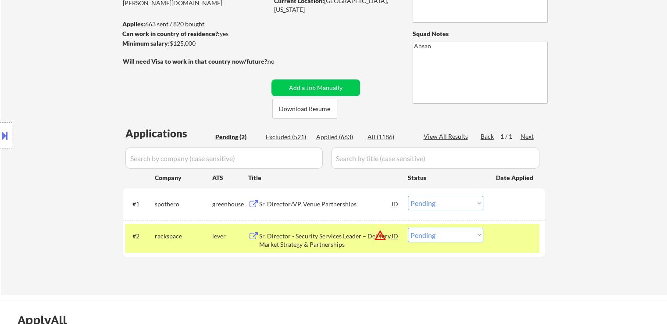
scroll to position [175, 0]
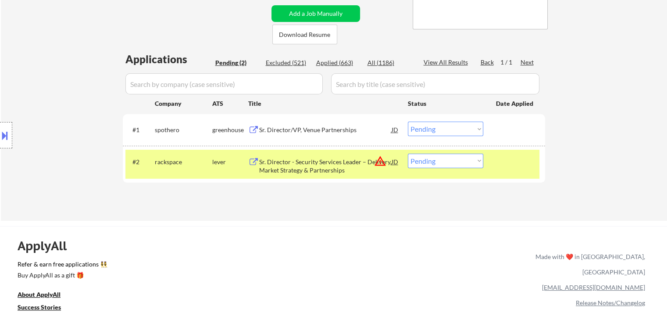
click at [443, 157] on select "Choose an option... Pending Applied Excluded (Questions) Excluded (Expired) Exc…" at bounding box center [445, 160] width 75 height 14
click at [302, 249] on div "ApplyAll Refer & earn free applications 👯‍♀️ Buy ApplyAll as a gift 🎁 About App…" at bounding box center [333, 301] width 667 height 139
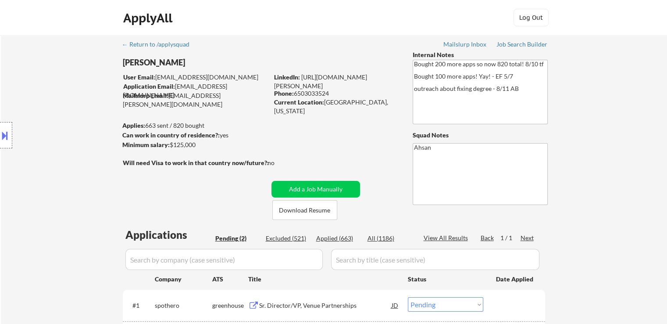
drag, startPoint x: 593, startPoint y: 125, endPoint x: 595, endPoint y: 132, distance: 8.1
click at [596, 123] on div "← Return to /applysquad Mailslurp Inbox Job Search Builder [PERSON_NAME] User E…" at bounding box center [334, 215] width 666 height 361
drag, startPoint x: 517, startPoint y: 89, endPoint x: 367, endPoint y: 69, distance: 151.2
click at [367, 69] on div "← Return to /applysquad Mailslurp Inbox Job Search Builder [PERSON_NAME] User E…" at bounding box center [334, 212] width 438 height 354
click at [605, 108] on div "← Return to /applysquad Mailslurp Inbox Job Search Builder [PERSON_NAME] User E…" at bounding box center [334, 215] width 666 height 361
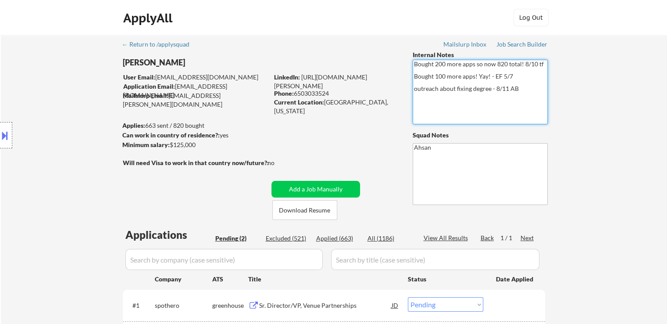
drag, startPoint x: 531, startPoint y: 90, endPoint x: 398, endPoint y: 57, distance: 137.6
click at [397, 58] on div "← Return to /applysquad Mailslurp Inbox Job Search Builder [PERSON_NAME] User E…" at bounding box center [334, 212] width 438 height 354
click at [591, 108] on div "← Return to /applysquad Mailslurp Inbox Job Search Builder [PERSON_NAME] User E…" at bounding box center [334, 215] width 666 height 361
drag, startPoint x: 443, startPoint y: 77, endPoint x: 399, endPoint y: 55, distance: 48.8
click at [399, 55] on div "← Return to /applysquad Mailslurp Inbox Job Search Builder [PERSON_NAME] User E…" at bounding box center [334, 212] width 438 height 354
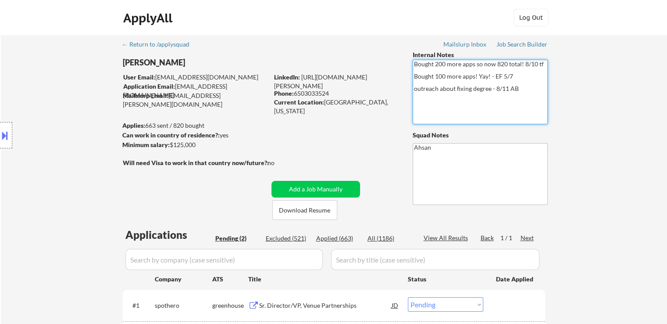
click at [603, 112] on div "← Return to /applysquad Mailslurp Inbox Job Search Builder [PERSON_NAME] User E…" at bounding box center [334, 215] width 666 height 361
drag, startPoint x: 522, startPoint y: 90, endPoint x: 413, endPoint y: 56, distance: 114.7
click at [413, 56] on div "Internal Notes Bought 200 more apps so now 820 total! 8/10 tf Bought 100 more a…" at bounding box center [480, 127] width 135 height 154
click at [100, 72] on div "Location Inclusions: [GEOGRAPHIC_DATA], [GEOGRAPHIC_DATA] [GEOGRAPHIC_DATA], [G…" at bounding box center [78, 135] width 157 height 163
drag, startPoint x: 202, startPoint y: 49, endPoint x: 172, endPoint y: 49, distance: 29.4
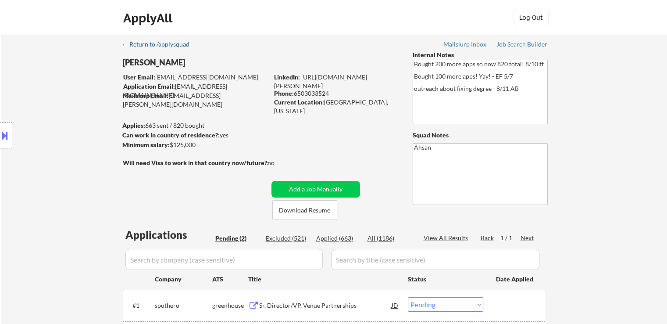
click at [172, 49] on div "← Return to /applysquad Mailslurp Inbox Job Search Builder [PERSON_NAME] User E…" at bounding box center [334, 212] width 438 height 354
click at [213, 44] on div "← Return to /applysquad Mailslurp Inbox Job Search Builder [PERSON_NAME] User E…" at bounding box center [334, 212] width 438 height 354
click at [66, 103] on div "Location Inclusions: [GEOGRAPHIC_DATA], [GEOGRAPHIC_DATA] [GEOGRAPHIC_DATA], [G…" at bounding box center [78, 135] width 157 height 163
drag, startPoint x: 258, startPoint y: 93, endPoint x: 167, endPoint y: 99, distance: 91.0
click at [167, 99] on div "Mailslurp Email: [EMAIL_ADDRESS][PERSON_NAME][DOMAIN_NAME]" at bounding box center [196, 99] width 146 height 17
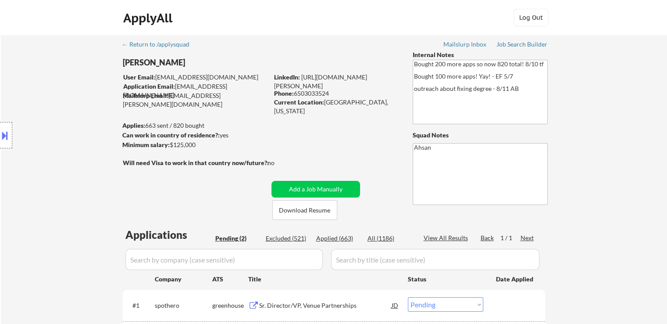
click at [228, 115] on div "← Return to /applysquad Mailslurp Inbox Job Search Builder [PERSON_NAME] User E…" at bounding box center [334, 212] width 438 height 354
drag, startPoint x: 218, startPoint y: 134, endPoint x: 89, endPoint y: 134, distance: 128.9
click at [89, 134] on body "← Return to /applysquad Mailslurp Inbox Job Search Builder [PERSON_NAME] User E…" at bounding box center [333, 162] width 667 height 324
click at [91, 134] on div "Location Inclusions: [GEOGRAPHIC_DATA], [GEOGRAPHIC_DATA] [GEOGRAPHIC_DATA], [G…" at bounding box center [78, 135] width 157 height 163
drag, startPoint x: 169, startPoint y: 144, endPoint x: 230, endPoint y: 142, distance: 61.0
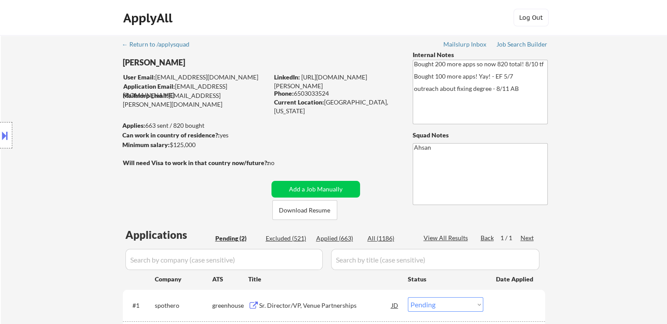
click at [227, 142] on div "Minimum salary: $125,000" at bounding box center [195, 144] width 146 height 9
click at [240, 143] on div "Minimum salary: $125,000" at bounding box center [195, 144] width 146 height 9
drag, startPoint x: 272, startPoint y: 161, endPoint x: 196, endPoint y: 161, distance: 75.9
click at [196, 161] on div "Will need Visa to work in that country now/future?: no" at bounding box center [208, 162] width 170 height 9
click at [301, 140] on div "← Return to /applysquad Mailslurp Inbox Job Search Builder [PERSON_NAME] User E…" at bounding box center [334, 212] width 438 height 354
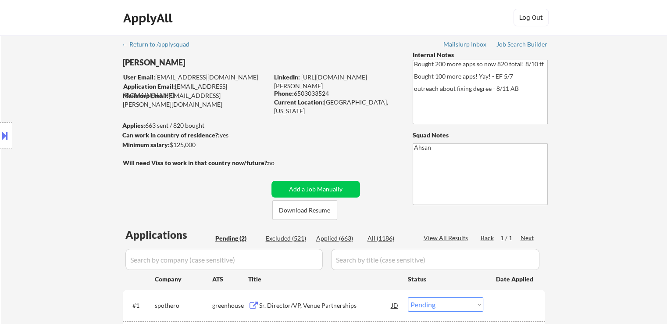
click at [78, 144] on div "Location Inclusions: [GEOGRAPHIC_DATA], [GEOGRAPHIC_DATA] [GEOGRAPHIC_DATA], [G…" at bounding box center [78, 135] width 157 height 163
click at [631, 148] on div "← Return to /applysquad Mailslurp Inbox Job Search Builder [PERSON_NAME] User E…" at bounding box center [334, 215] width 666 height 361
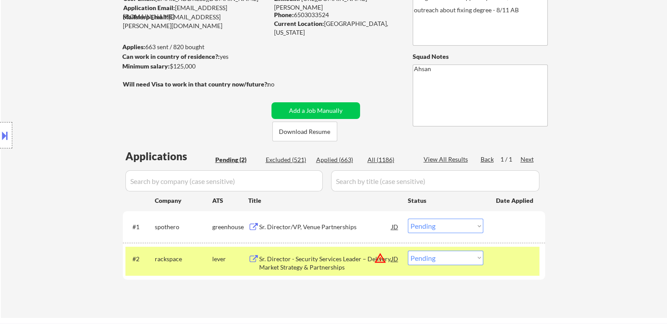
scroll to position [132, 0]
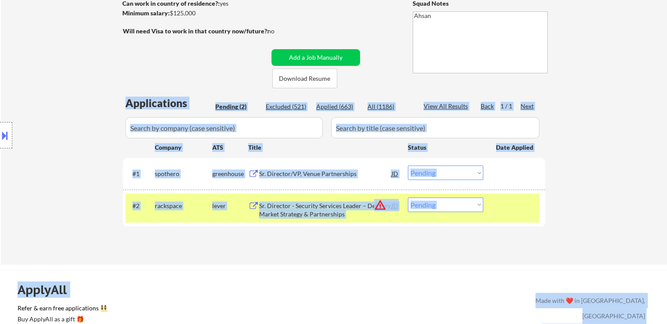
drag, startPoint x: 546, startPoint y: 109, endPoint x: 128, endPoint y: 147, distance: 419.2
click at [128, 147] on body "← Return to /applysquad Mailslurp Inbox Job Search Builder [PERSON_NAME] User E…" at bounding box center [333, 30] width 667 height 324
click at [72, 143] on div "Location Inclusions: [GEOGRAPHIC_DATA], [GEOGRAPHIC_DATA] [GEOGRAPHIC_DATA], [G…" at bounding box center [78, 135] width 157 height 163
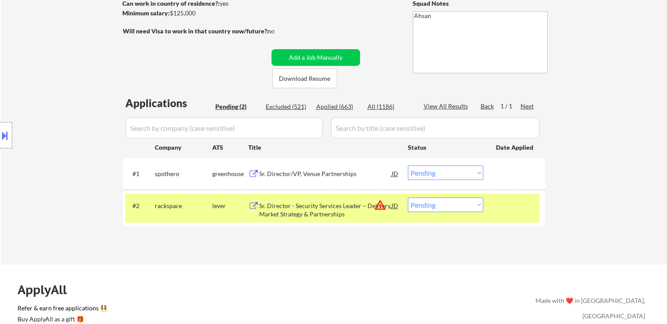
drag, startPoint x: 606, startPoint y: 211, endPoint x: 612, endPoint y: 282, distance: 70.9
click at [607, 213] on div "← Return to /applysquad Mailslurp Inbox Job Search Builder [PERSON_NAME] User E…" at bounding box center [334, 84] width 666 height 361
drag, startPoint x: 550, startPoint y: 300, endPoint x: 633, endPoint y: 304, distance: 83.0
click at [633, 304] on div "Made with ❤️ in [GEOGRAPHIC_DATA], [GEOGRAPHIC_DATA]" at bounding box center [588, 307] width 113 height 31
click at [604, 183] on div "← Return to /applysquad Mailslurp Inbox Job Search Builder [PERSON_NAME] User E…" at bounding box center [334, 84] width 666 height 361
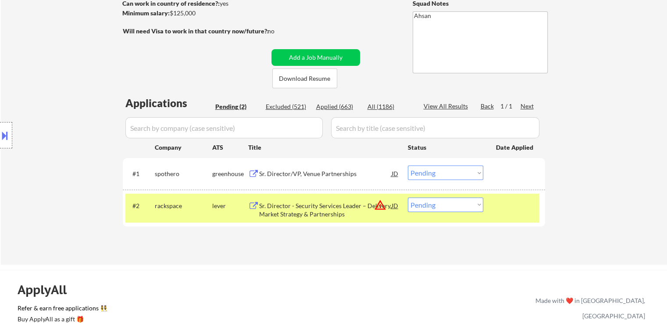
click at [612, 211] on div "← Return to /applysquad Mailslurp Inbox Job Search Builder [PERSON_NAME] User E…" at bounding box center [334, 84] width 666 height 361
drag, startPoint x: 108, startPoint y: 138, endPoint x: 230, endPoint y: 183, distance: 129.9
click at [107, 138] on div "Location Inclusions: [GEOGRAPHIC_DATA], [GEOGRAPHIC_DATA] [GEOGRAPHIC_DATA], [G…" at bounding box center [78, 135] width 157 height 163
click at [98, 96] on div "Location Inclusions: [GEOGRAPHIC_DATA], [GEOGRAPHIC_DATA] [GEOGRAPHIC_DATA], [G…" at bounding box center [78, 135] width 157 height 163
